Goal: Task Accomplishment & Management: Complete application form

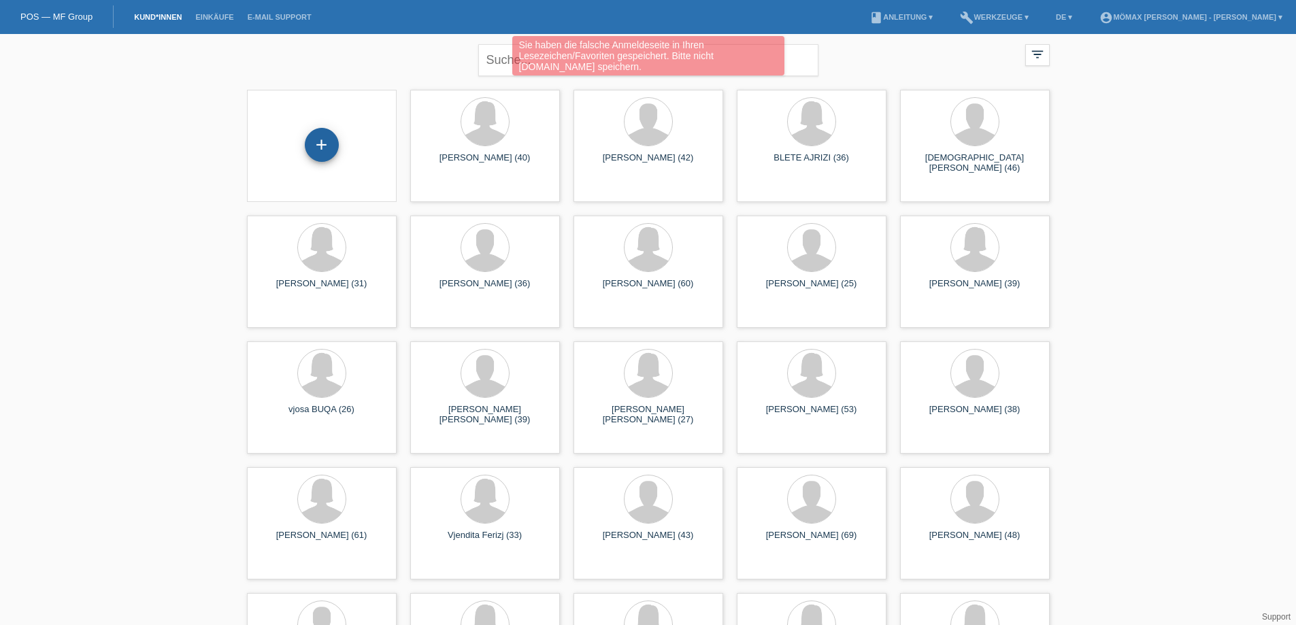
click at [326, 137] on div "+" at bounding box center [321, 144] width 33 height 23
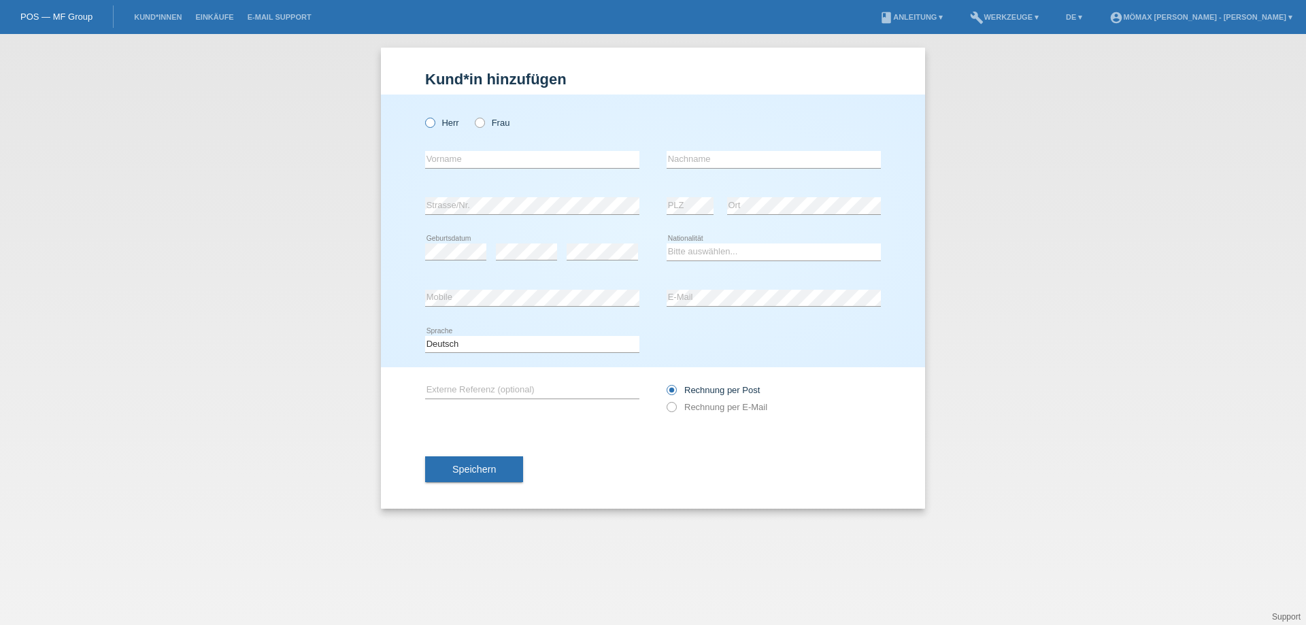
click at [423, 116] on icon at bounding box center [423, 116] width 0 height 0
click at [428, 120] on input "Herr" at bounding box center [429, 122] width 9 height 9
radio input "true"
click at [434, 160] on input "text" at bounding box center [532, 159] width 214 height 17
type input "PATRICK"
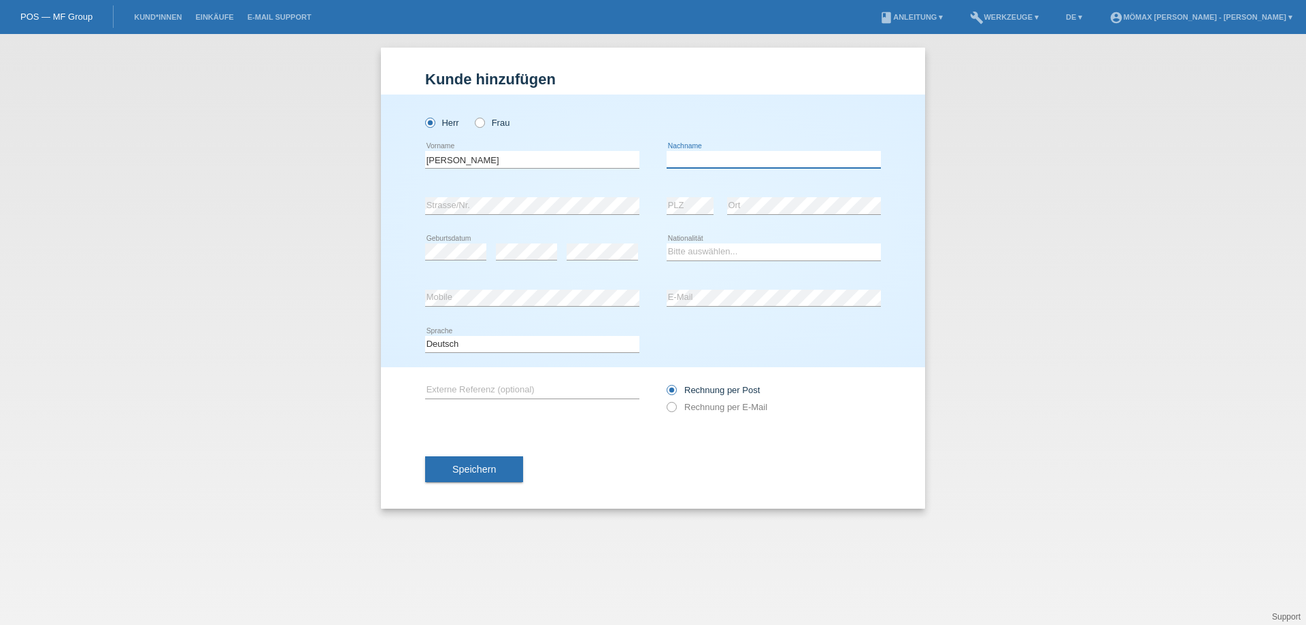
click at [675, 158] on input "text" at bounding box center [774, 159] width 214 height 17
type input "[PERSON_NAME]"
click at [684, 254] on select "Bitte auswählen... Schweiz Deutschland Liechtenstein Österreich ------------ Af…" at bounding box center [774, 251] width 214 height 16
select select "CH"
click at [667, 243] on select "Bitte auswählen... Schweiz Deutschland Liechtenstein Österreich ------------ Af…" at bounding box center [774, 251] width 214 height 16
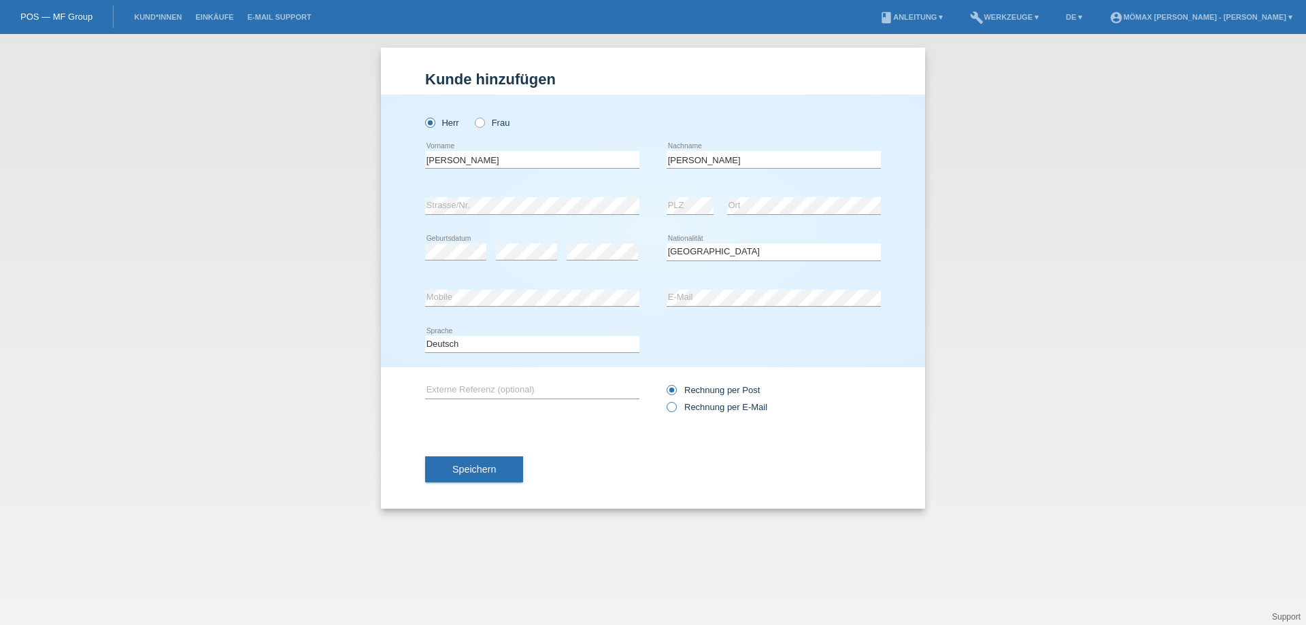
click at [664, 400] on icon at bounding box center [664, 400] width 0 height 0
click at [669, 405] on input "Rechnung per E-Mail" at bounding box center [671, 410] width 9 height 17
radio input "true"
click at [464, 467] on span "Speichern" at bounding box center [474, 469] width 44 height 11
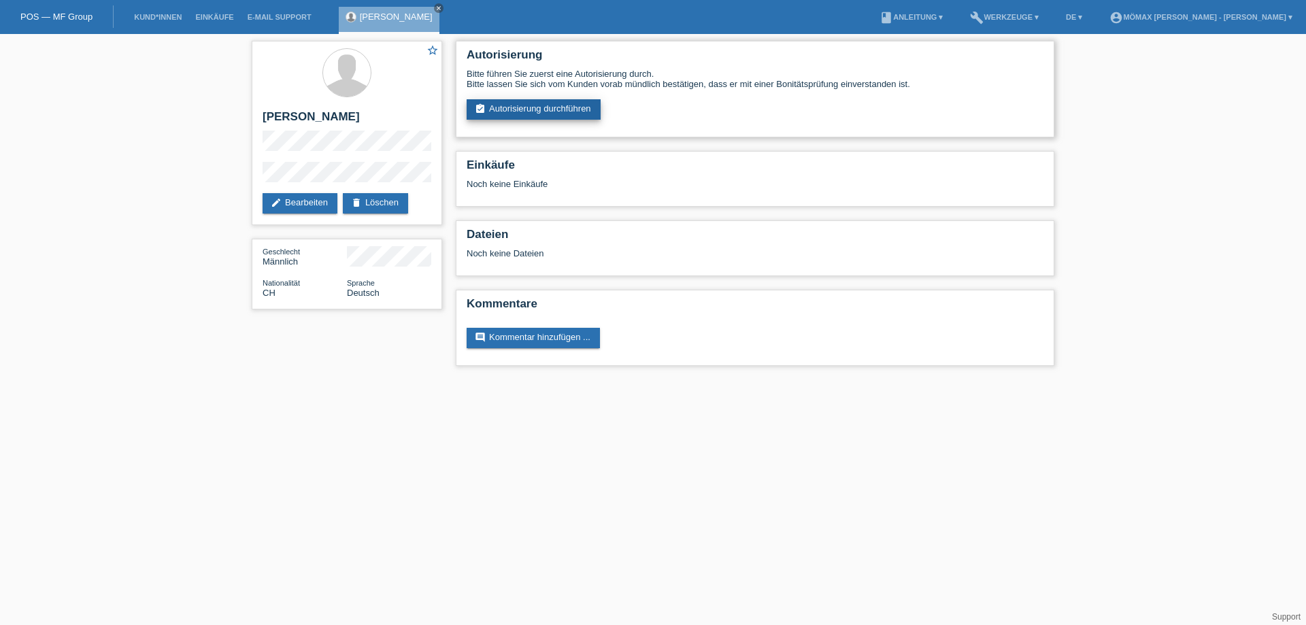
click at [517, 104] on link "assignment_turned_in Autorisierung durchführen" at bounding box center [534, 109] width 134 height 20
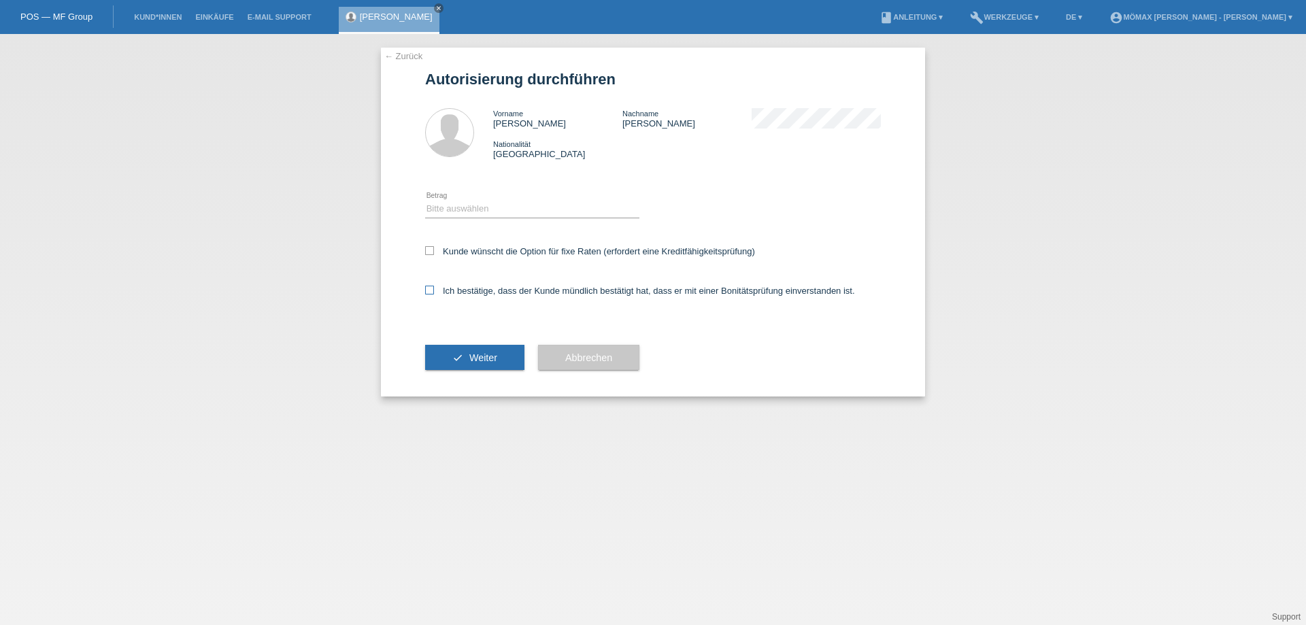
click at [431, 288] on icon at bounding box center [429, 290] width 9 height 9
click at [431, 288] on input "Ich bestätige, dass der Kunde mündlich bestätigt hat, dass er mit einer Bonität…" at bounding box center [429, 290] width 9 height 9
checkbox input "true"
click at [456, 348] on button "check Weiter" at bounding box center [474, 358] width 99 height 26
click at [431, 201] on select "Bitte auswählen CHF 1.00 - CHF 499.00 CHF 500.00 - CHF 1'999.00 CHF 2'000.00 - …" at bounding box center [532, 209] width 214 height 16
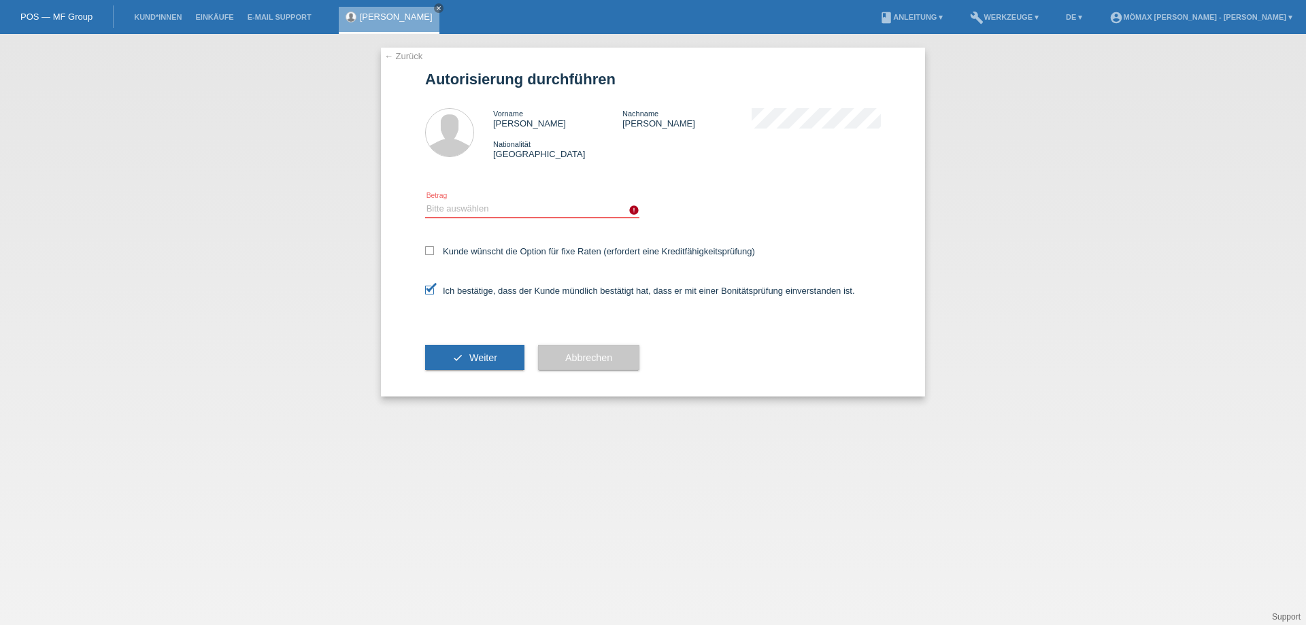
select select "2"
click at [425, 201] on select "Bitte auswählen CHF 1.00 - CHF 499.00 CHF 500.00 - CHF 1'999.00 CHF 2'000.00 - …" at bounding box center [532, 209] width 214 height 16
click at [454, 356] on icon "check" at bounding box center [457, 357] width 11 height 11
